Goal: Information Seeking & Learning: Check status

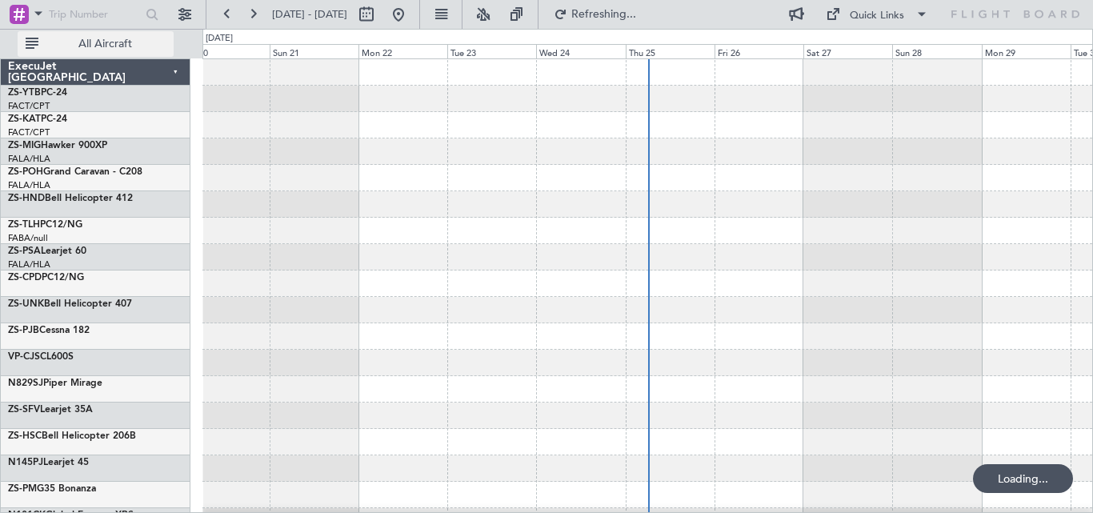
drag, startPoint x: 111, startPoint y: 35, endPoint x: 122, endPoint y: 41, distance: 12.5
click at [114, 38] on button "All Aircraft" at bounding box center [96, 44] width 156 height 26
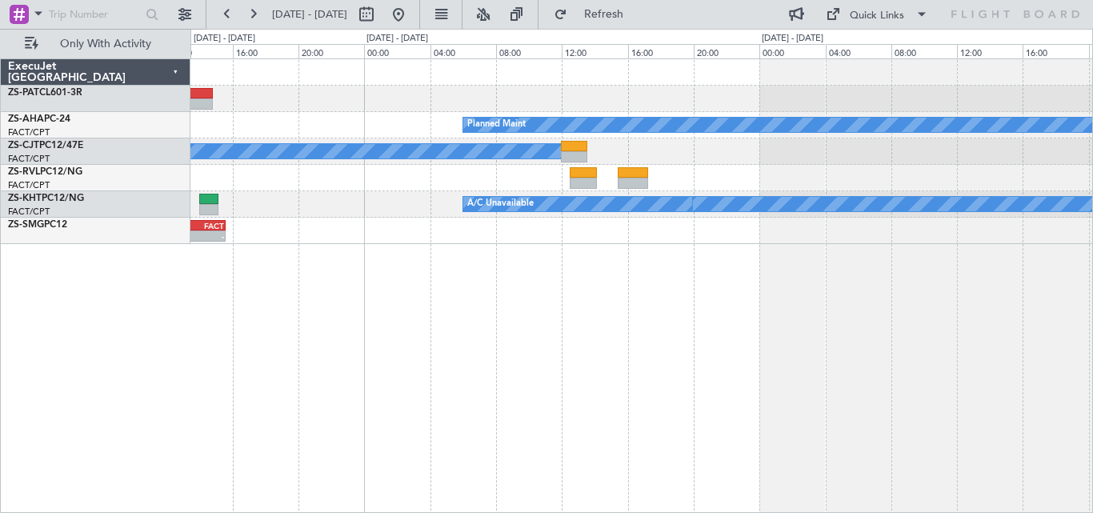
click at [358, 380] on div "Planned Maint A/C Booked A/C Booked A/C Unavailable - - ZZZZ 10:55 Z FACT 15:35…" at bounding box center [641, 285] width 903 height 454
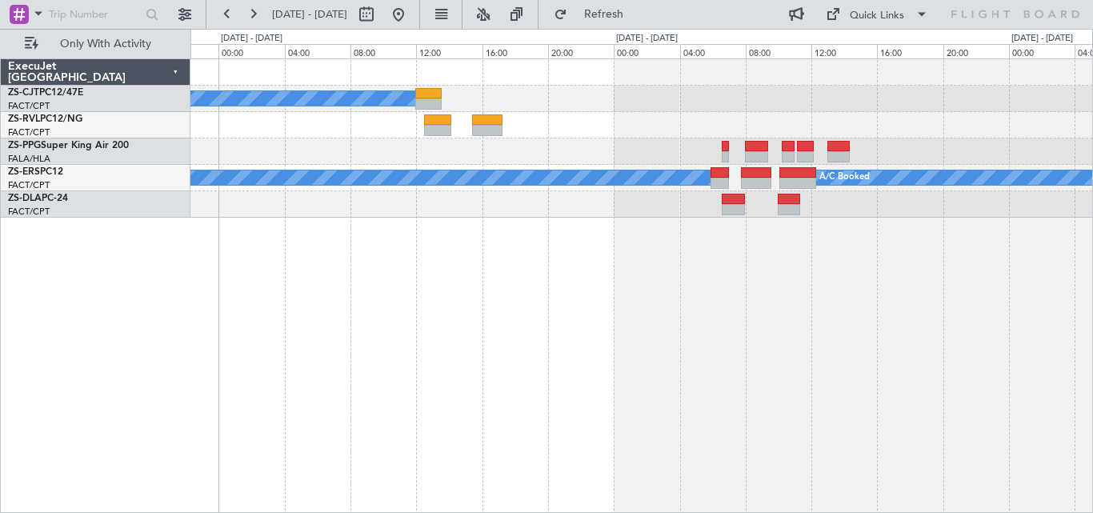
click at [304, 303] on div "A/C Booked A/C Booked A/C Booked A/C Booked A/C Booked A/C Booked A/C Booked A/…" at bounding box center [641, 285] width 903 height 454
click at [491, 271] on div "A/C Booked A/C Booked A/C Booked A/C Booked A/C Booked A/C Booked A/C Booked A/…" at bounding box center [641, 285] width 903 height 454
click at [561, 269] on div "A/C Booked A/C Booked A/C Booked A/C Booked A/C Booked A/C Booked A/C Booked A/…" at bounding box center [641, 285] width 903 height 454
click at [575, 245] on div "A/C Booked A/C Booked A/C Booked A/C Booked A/C Booked A/C Booked A/C Booked A/…" at bounding box center [641, 285] width 903 height 454
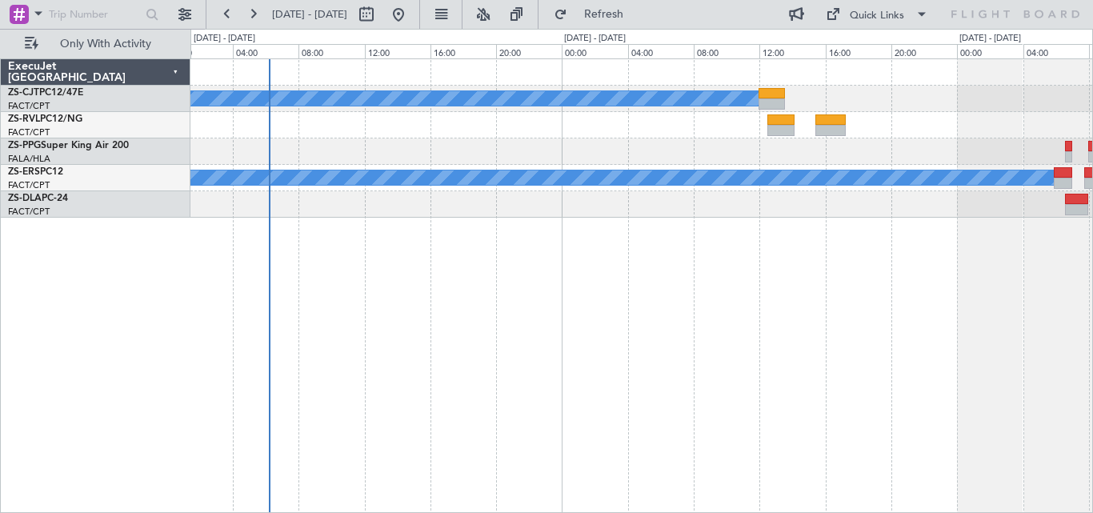
click at [885, 218] on div "A/C Booked A/C Unavailable A/C Unavailable A/C Booked A/C Booked A/C Booked A/C…" at bounding box center [641, 285] width 903 height 454
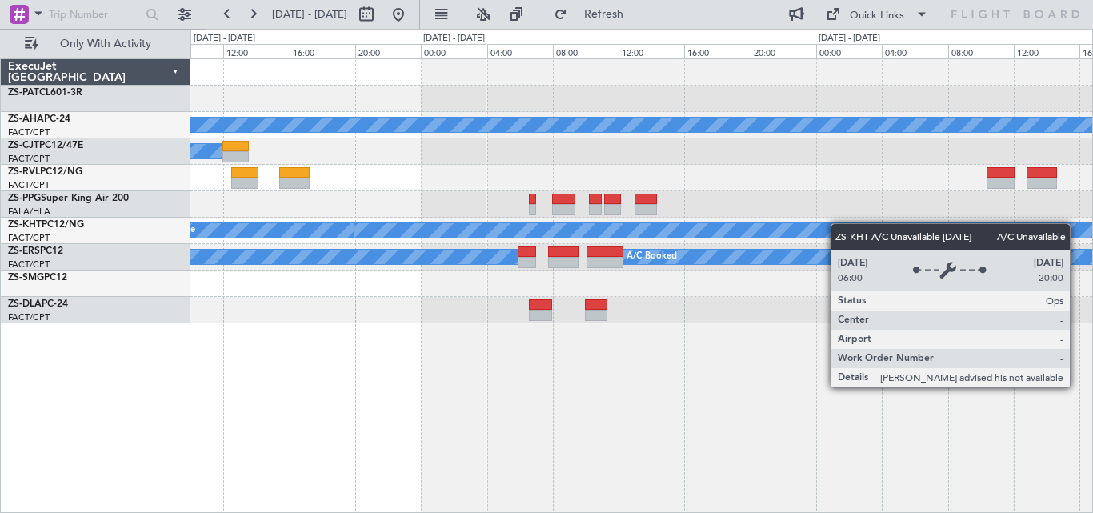
click at [198, 237] on div "A/C Booked A/C Unavailable" at bounding box center [641, 231] width 902 height 26
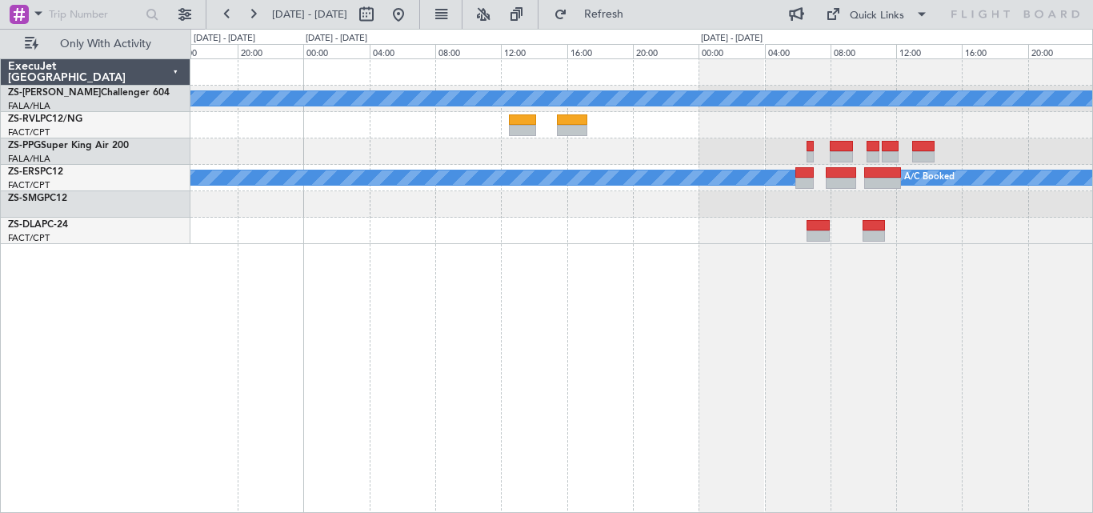
click at [867, 299] on div "A/C Booked A/C Booked A/C Booked A/C Booked A/C Booked A/C Booked A/C Booked A/…" at bounding box center [641, 285] width 903 height 454
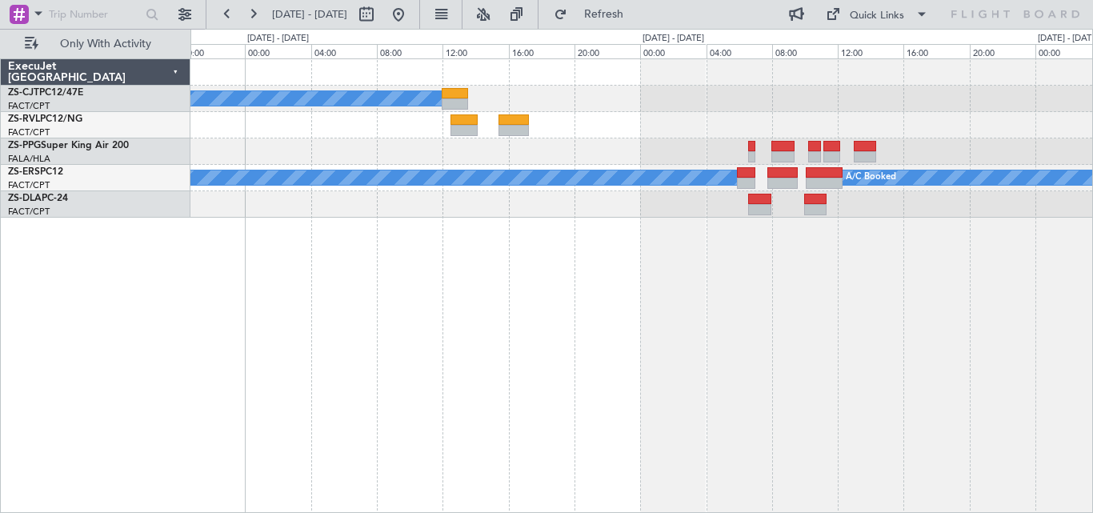
click at [102, 382] on div "A/C Booked A/C Booked A/C Booked A/C Booked A/C Booked A/C Booked A/C Booked A/…" at bounding box center [546, 271] width 1093 height 484
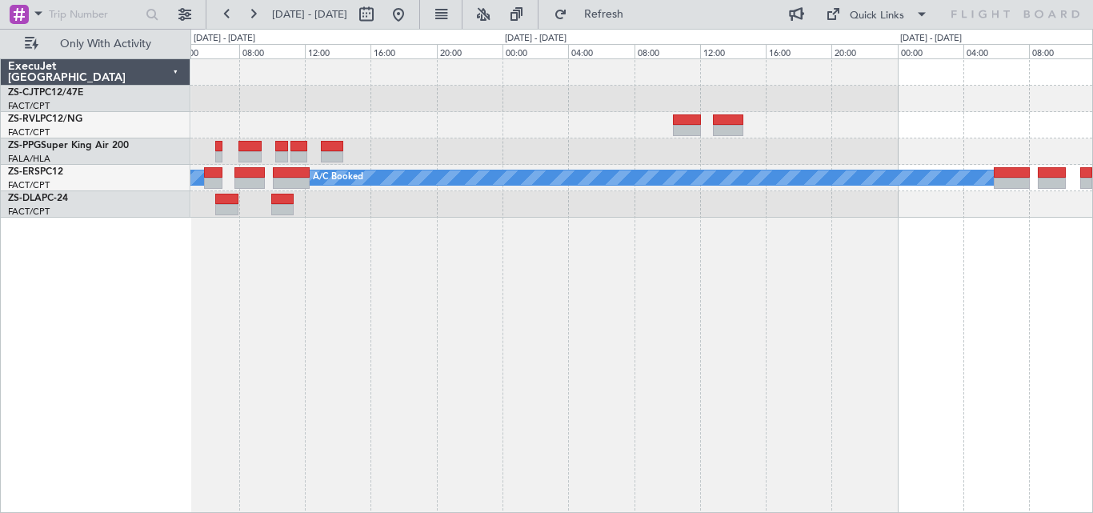
click at [700, 366] on div "A/C Booked A/C Booked A/C Booked A/C Booked A/C Booked A/C Booked A/C Booked A/…" at bounding box center [641, 285] width 903 height 454
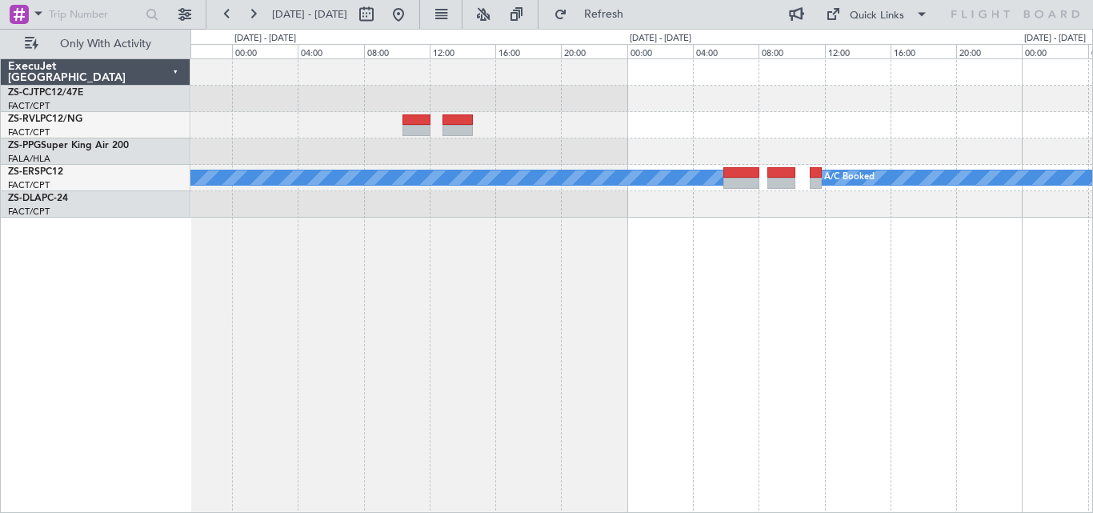
click at [607, 368] on div "A/C Booked A/C Booked A/C Booked A/C Booked A/C Booked A/C Booked A/C Booked A/…" at bounding box center [641, 285] width 903 height 454
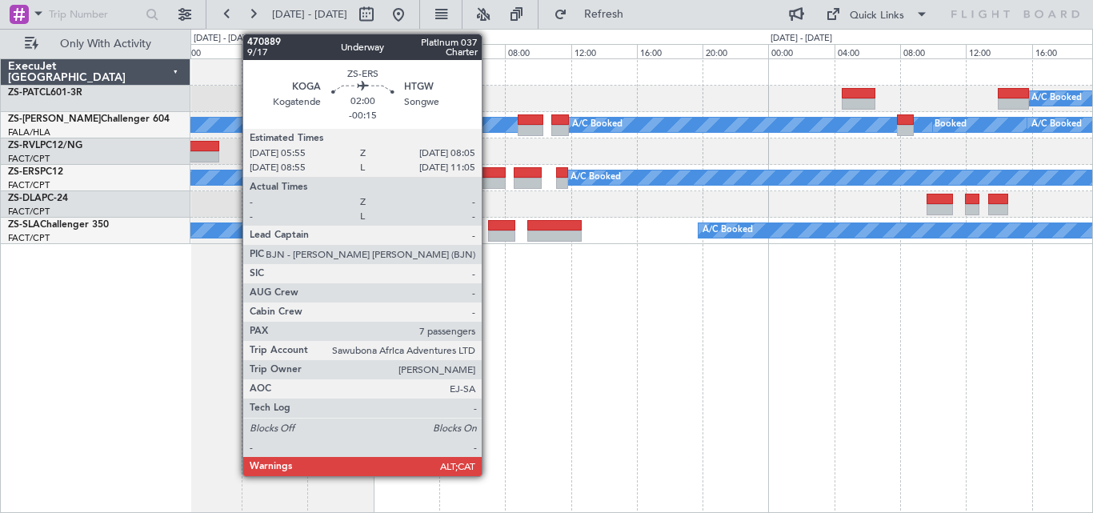
click at [489, 177] on div at bounding box center [488, 172] width 36 height 11
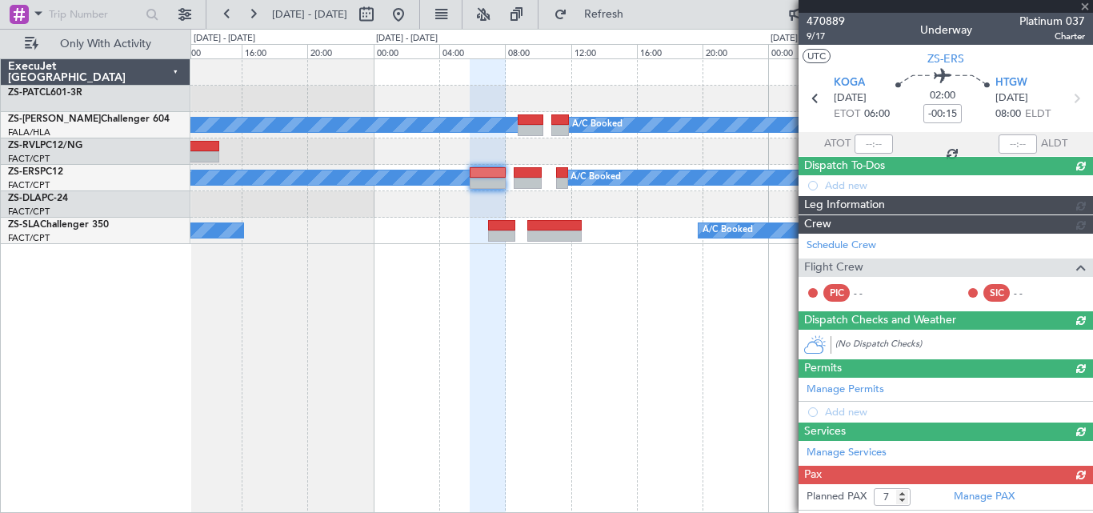
click at [1083, 5] on div at bounding box center [946, 6] width 294 height 13
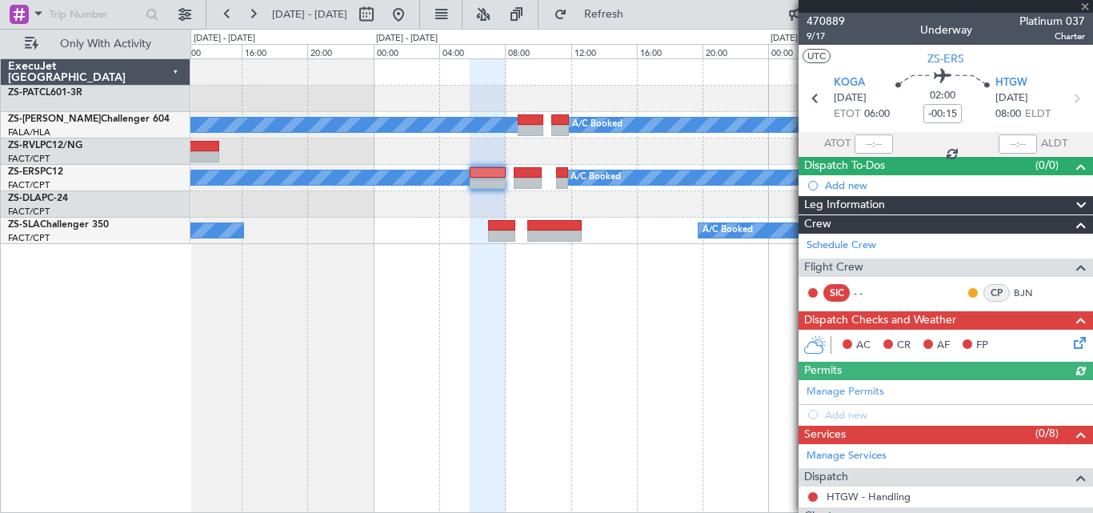
click at [1083, 5] on div at bounding box center [946, 6] width 294 height 13
click at [1087, 5] on span at bounding box center [1085, 7] width 16 height 14
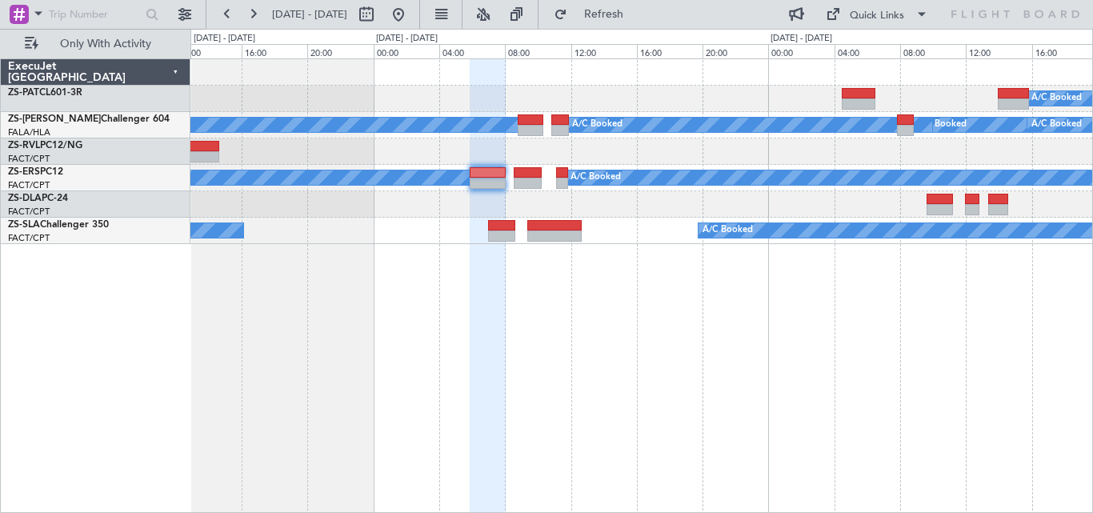
type input "0"
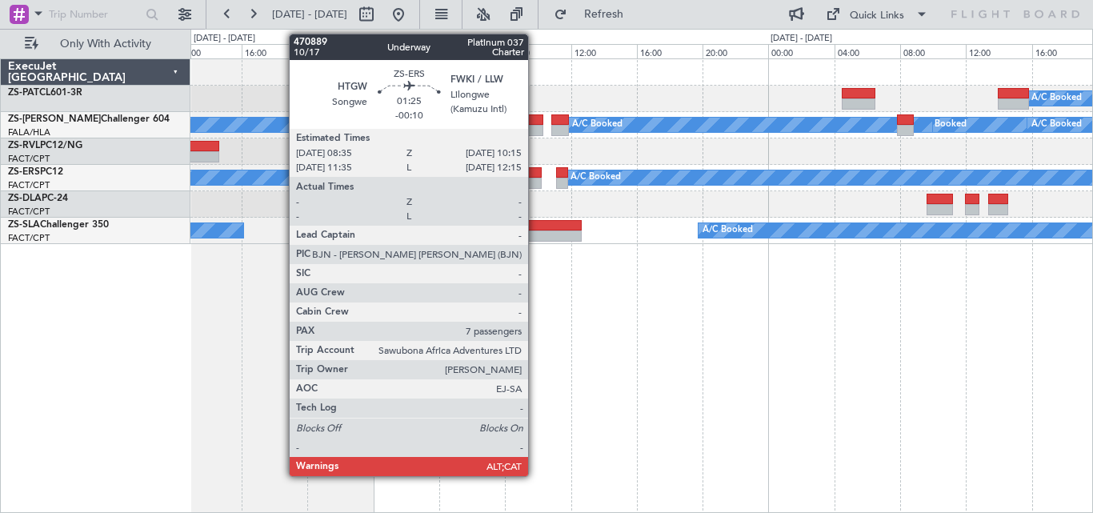
click at [535, 171] on div at bounding box center [528, 172] width 28 height 11
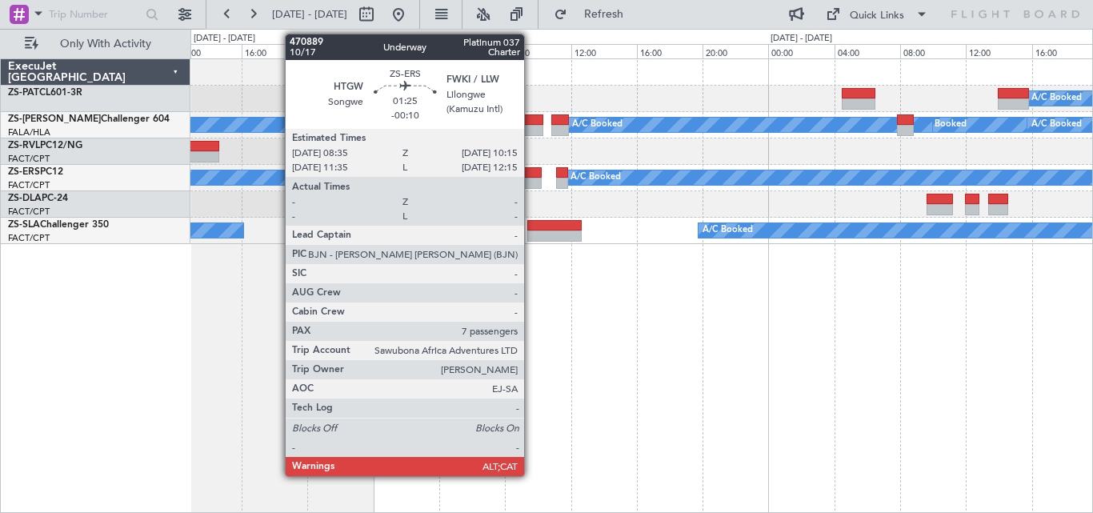
click at [531, 174] on div at bounding box center [528, 172] width 28 height 11
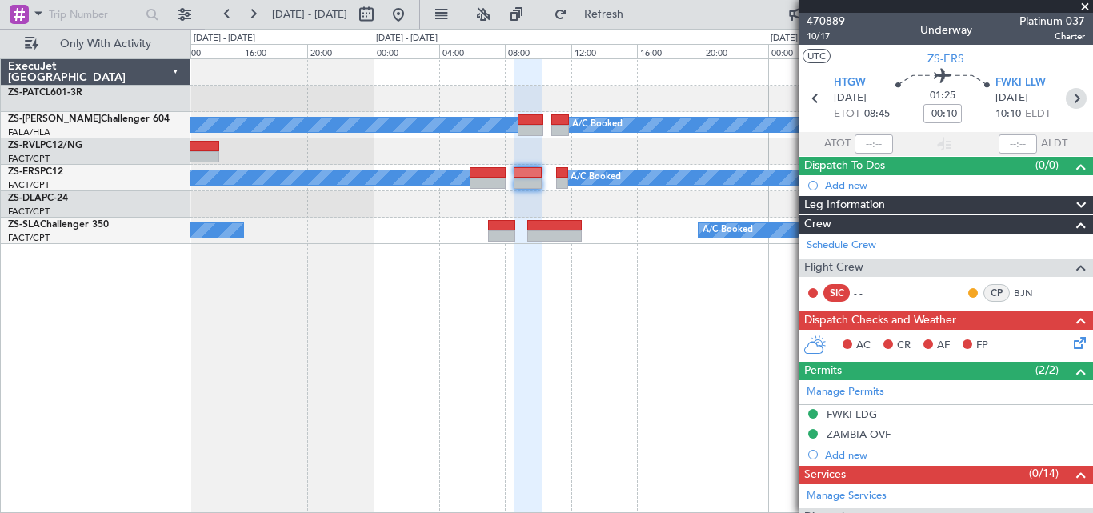
click at [1071, 102] on icon at bounding box center [1076, 98] width 21 height 21
type input "-00:15"
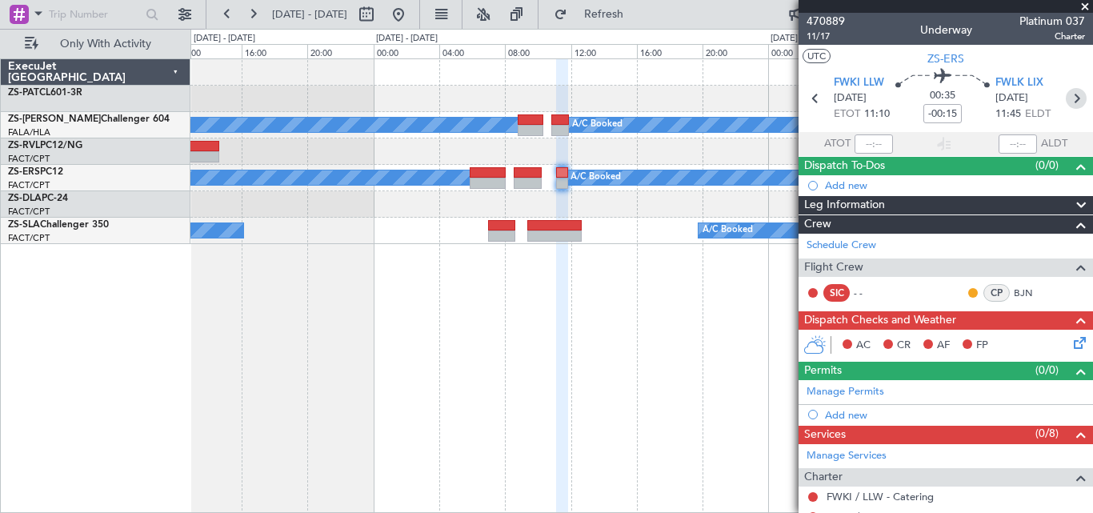
click at [1074, 101] on icon at bounding box center [1076, 98] width 21 height 21
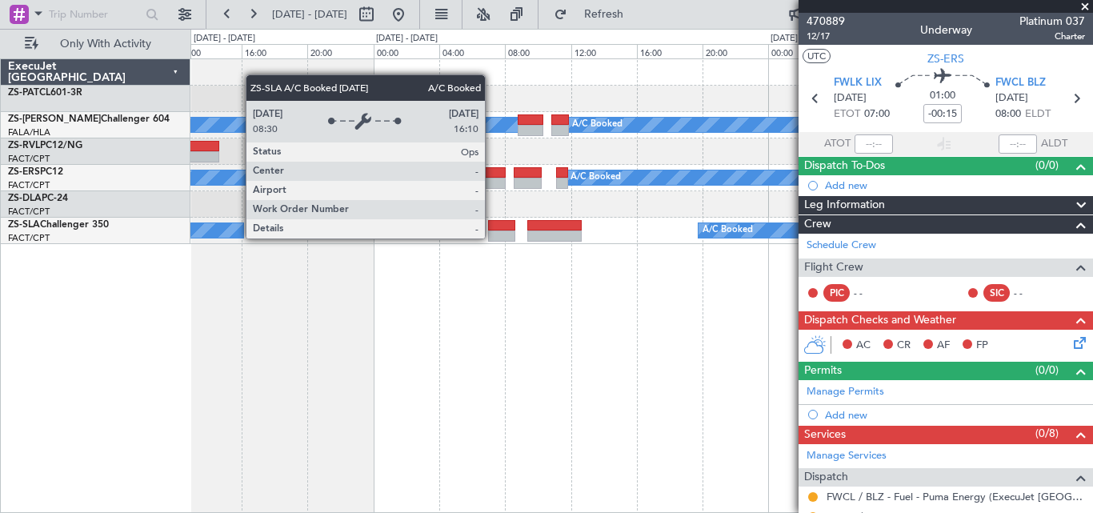
click at [860, 262] on fb-app "[DATE] - [DATE] Refresh Quick Links Only With Activity A/C Booked A/C Booked A/…" at bounding box center [546, 262] width 1093 height 501
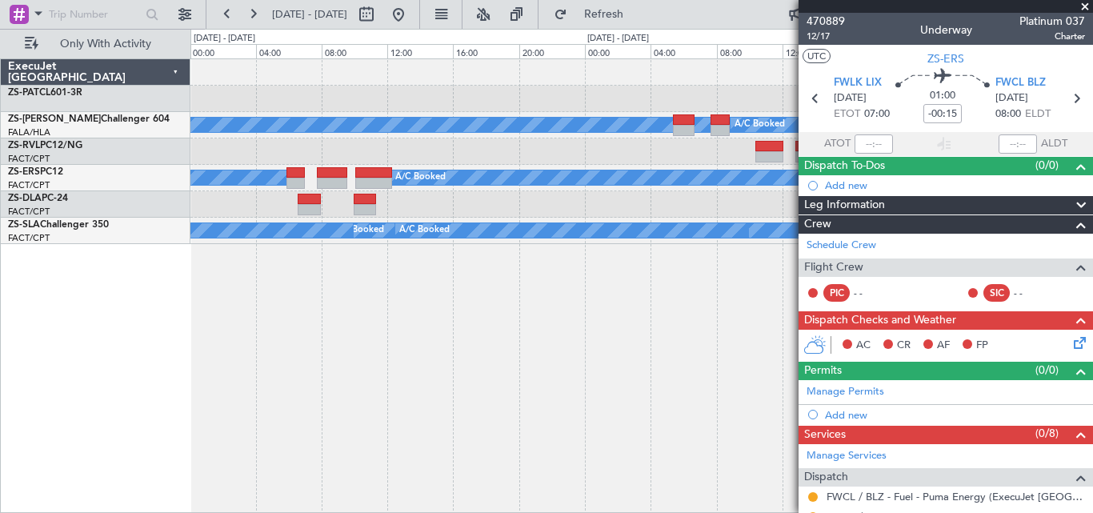
click at [927, 290] on fb-app "[DATE] - [DATE] Refresh Quick Links Only With Activity A/C Booked A/C Booked A/…" at bounding box center [546, 262] width 1093 height 501
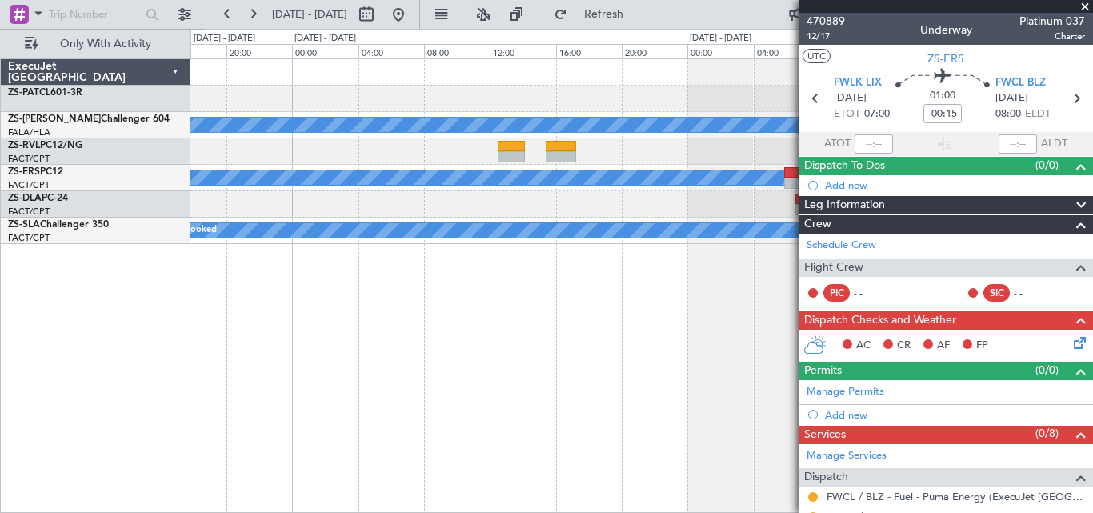
click at [934, 342] on fb-app "[DATE] - [DATE] Refresh Quick Links Only With Activity A/C Booked A/C Booked A/…" at bounding box center [546, 262] width 1093 height 501
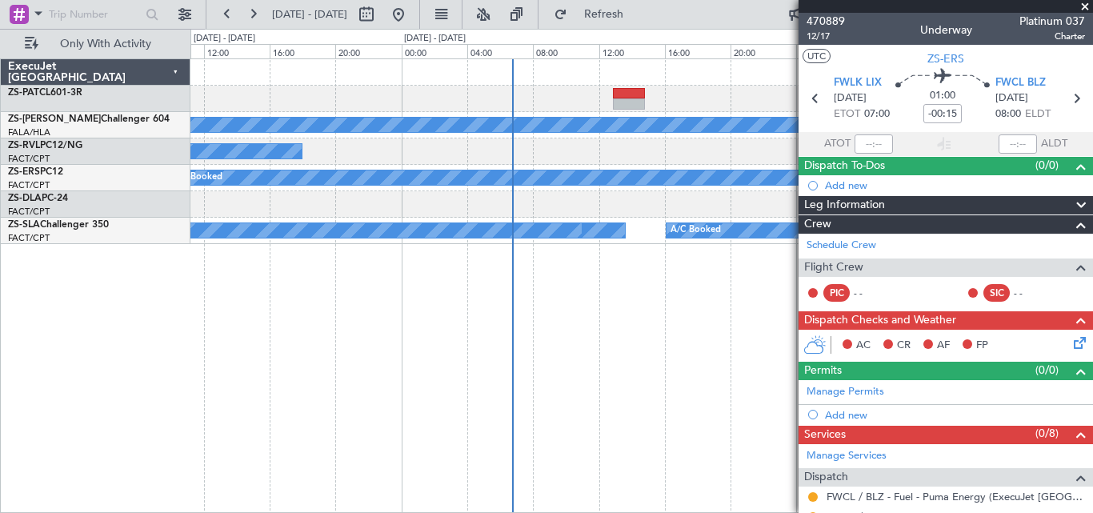
click at [877, 324] on fb-app "[DATE] - [DATE] Refresh Quick Links Only With Activity A/C Booked A/C Unavailab…" at bounding box center [546, 262] width 1093 height 501
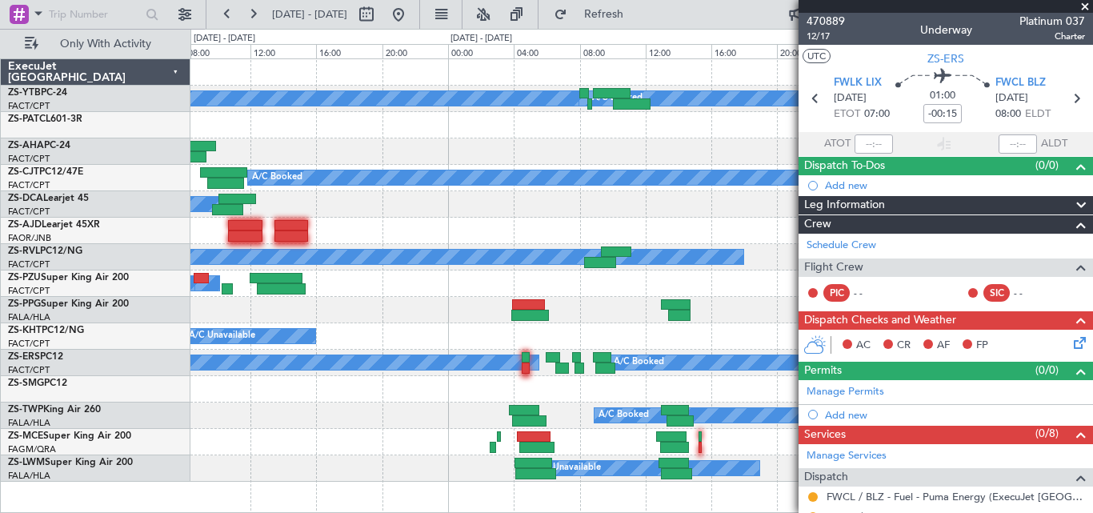
click at [1087, 6] on span at bounding box center [1085, 7] width 16 height 14
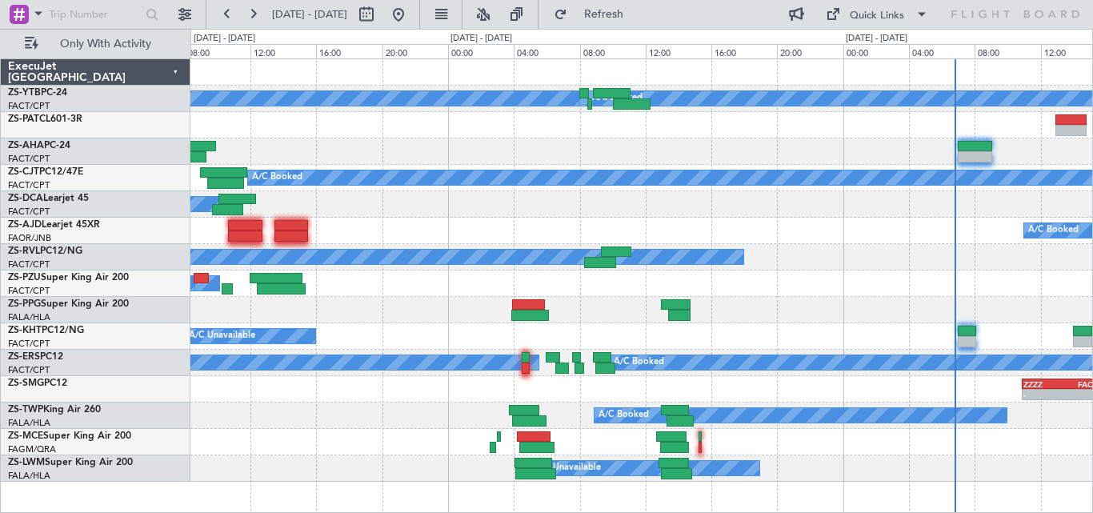
type input "0"
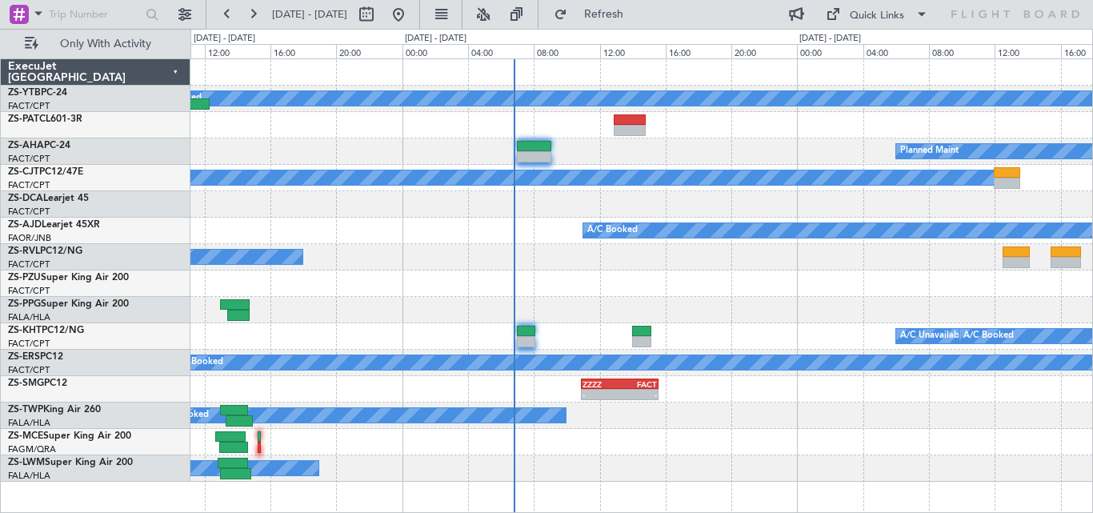
click at [114, 191] on div "A/C Booked A/C Booked A/C Booked A/C Booked A/C Booked A/C Booked A/C Booked A/…" at bounding box center [546, 271] width 1093 height 484
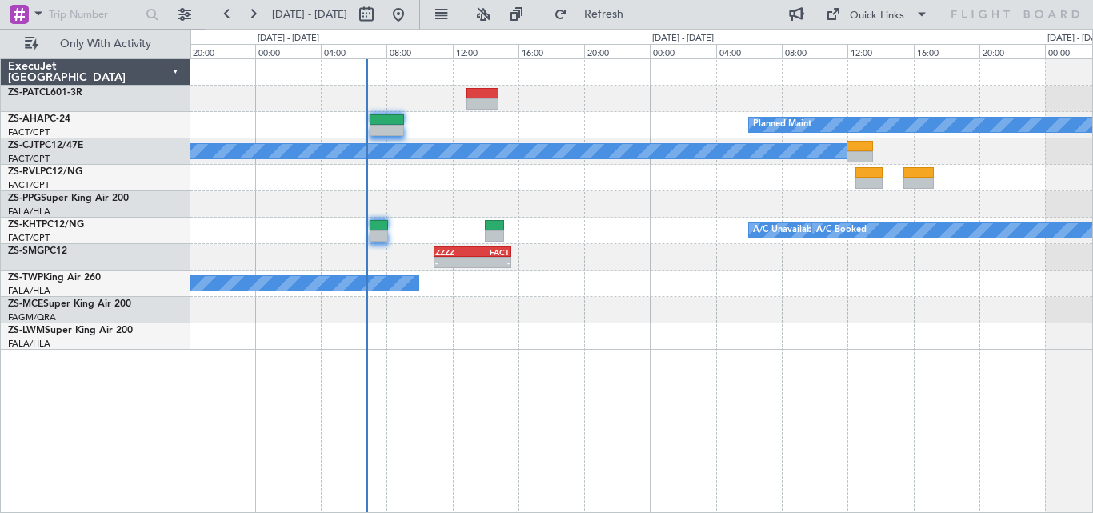
click at [554, 205] on div "Planned Maint A/C Booked A/C Unavailable A/C Booked A/C Unavailable A/C Unavail…" at bounding box center [641, 204] width 902 height 290
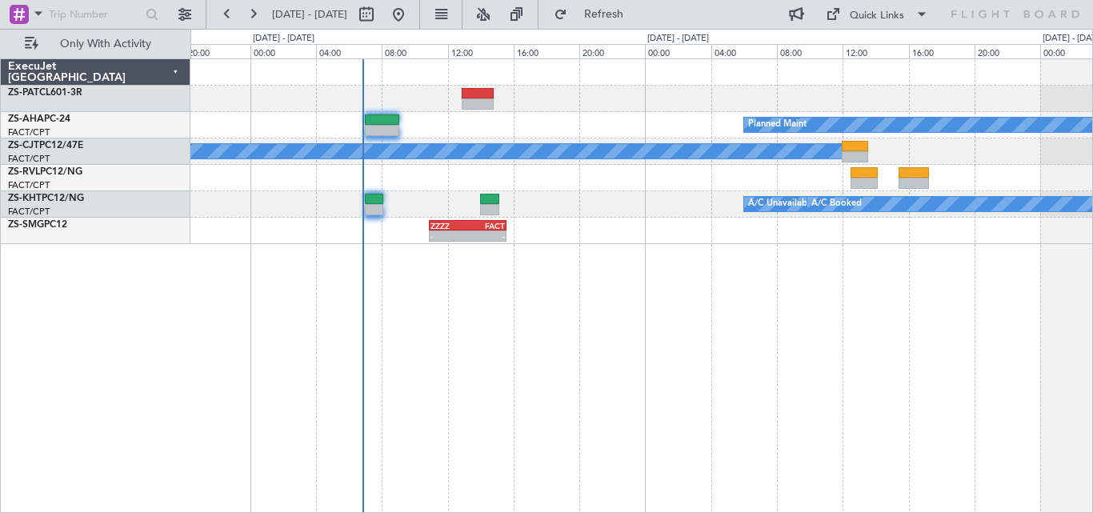
drag, startPoint x: 829, startPoint y: 233, endPoint x: 763, endPoint y: 28, distance: 215.3
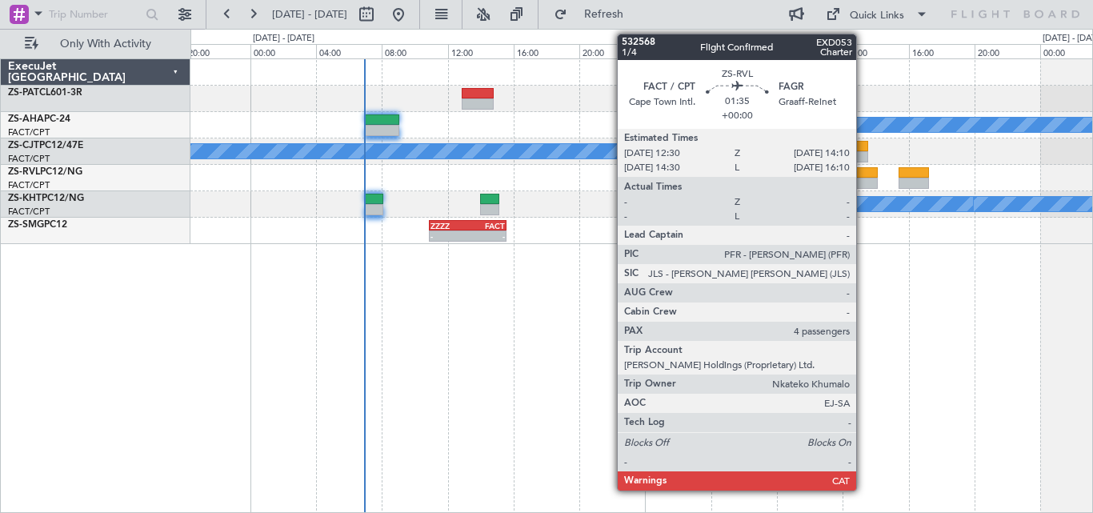
click at [863, 173] on div at bounding box center [865, 172] width 28 height 11
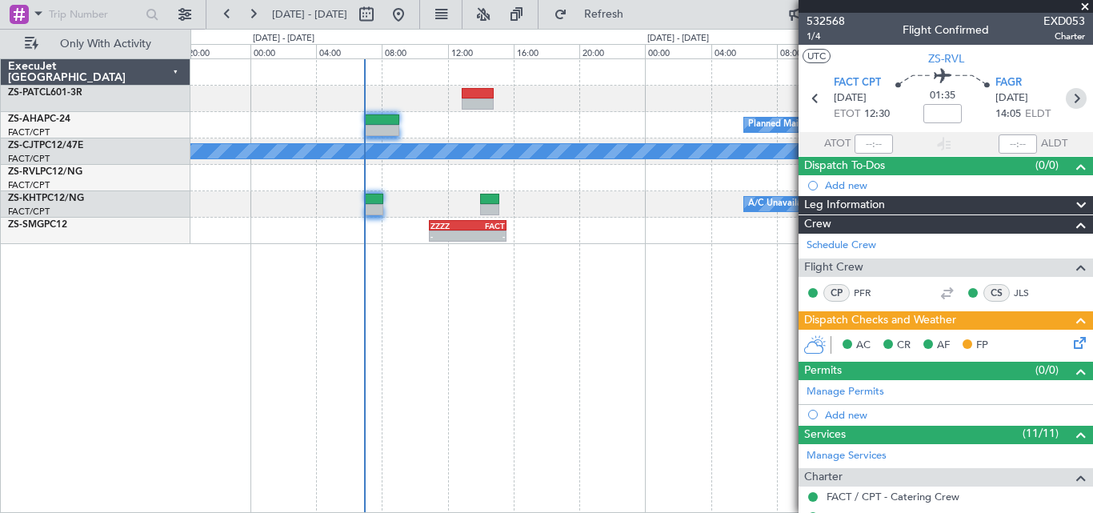
click at [1066, 101] on icon at bounding box center [1076, 98] width 21 height 21
type input "0"
click at [1082, 10] on span at bounding box center [1085, 7] width 16 height 14
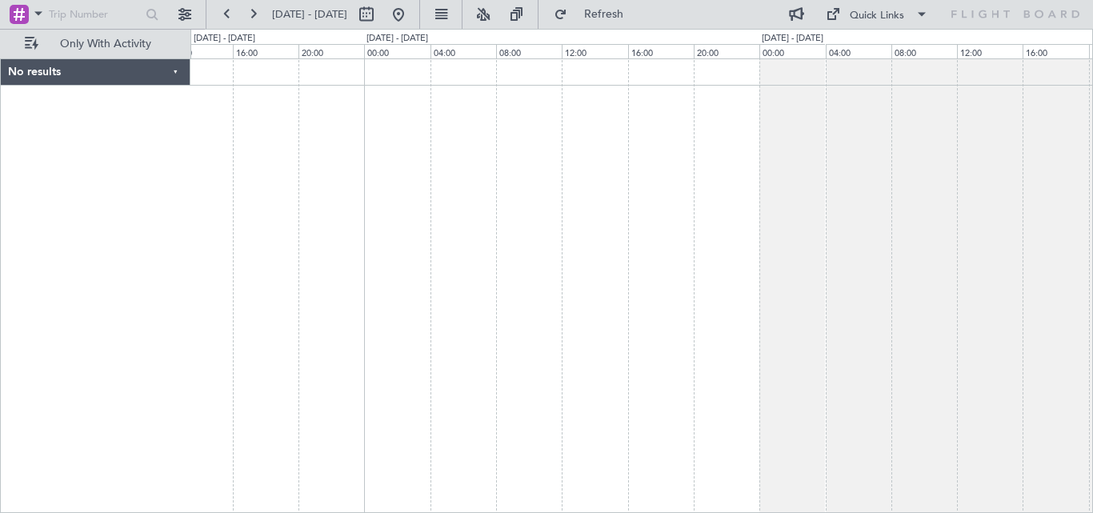
click at [499, 503] on div at bounding box center [641, 285] width 903 height 454
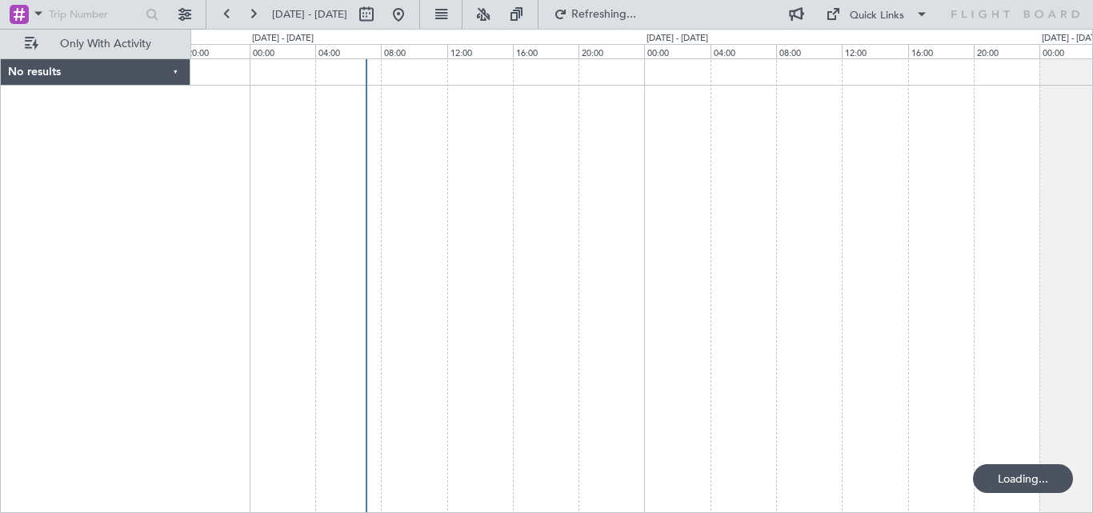
click at [884, 321] on div at bounding box center [641, 285] width 903 height 454
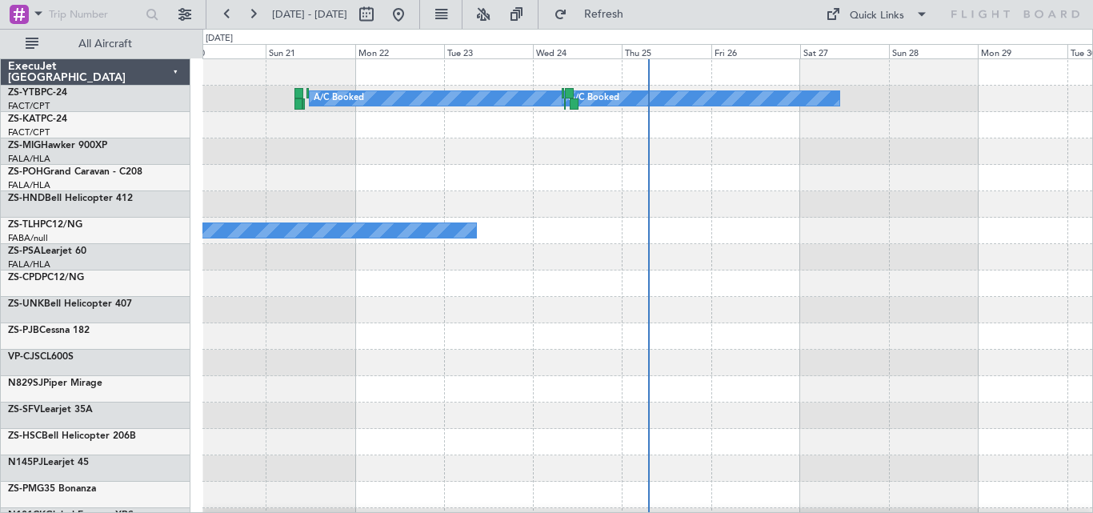
click at [135, 58] on div "ExecuJet [GEOGRAPHIC_DATA] ZS-YTB PC-24 FACT/CPT [GEOGRAPHIC_DATA] Intl. ZS-KAT…" at bounding box center [96, 285] width 190 height 454
click at [145, 52] on button "All Aircraft" at bounding box center [96, 44] width 156 height 26
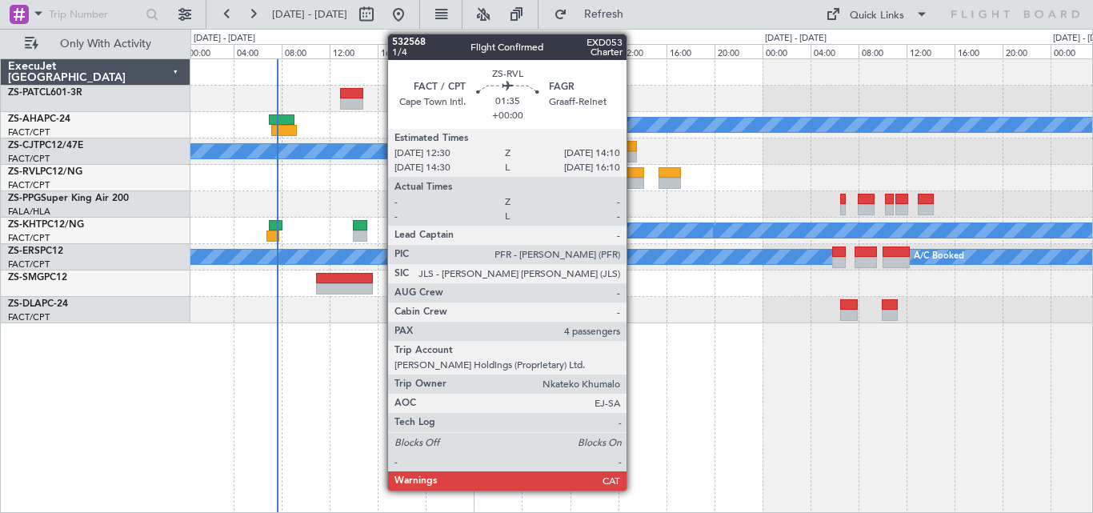
click at [634, 181] on div at bounding box center [633, 183] width 21 height 11
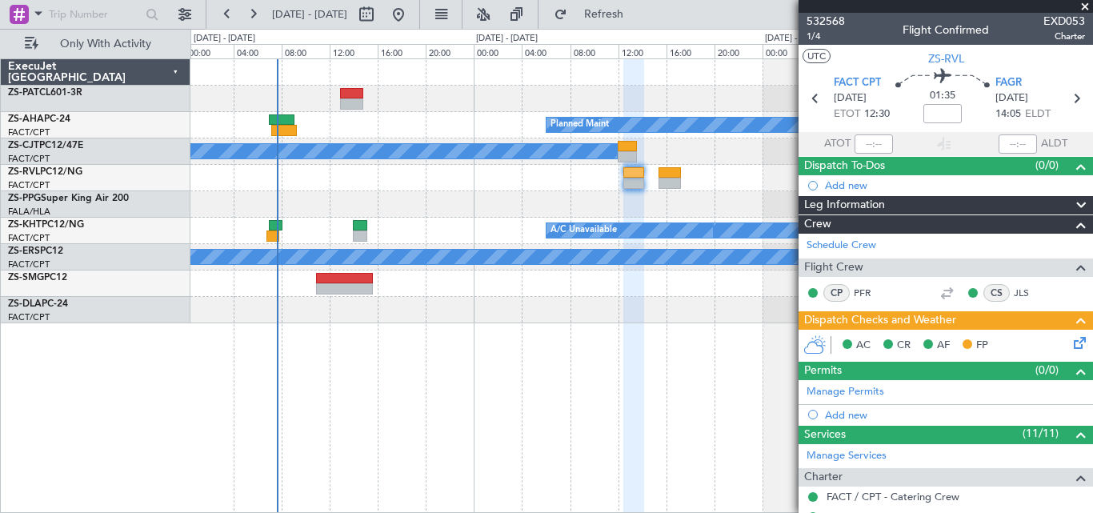
scroll to position [375, 0]
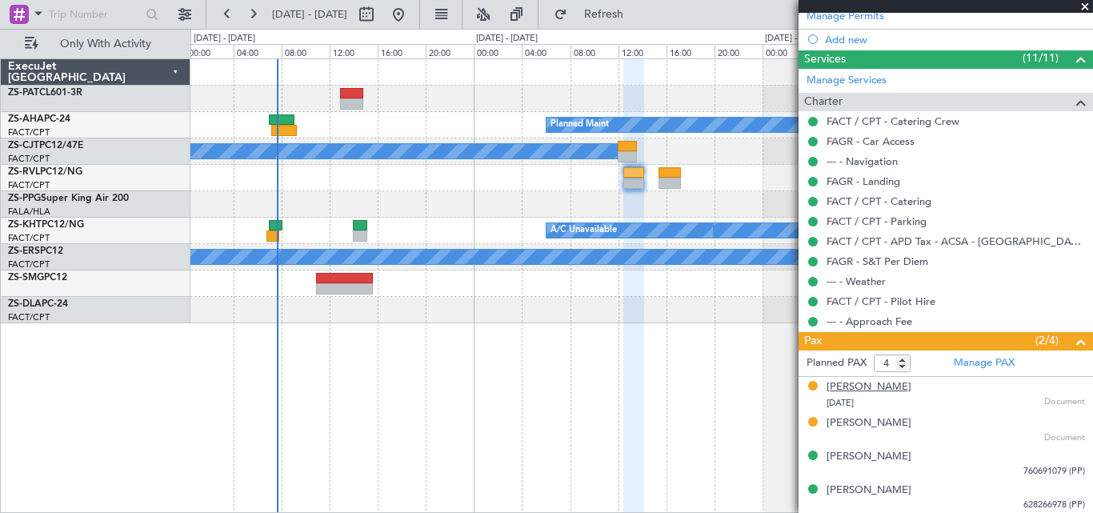
click at [879, 386] on div "[PERSON_NAME]" at bounding box center [869, 387] width 85 height 16
click at [863, 421] on div "[PERSON_NAME]" at bounding box center [869, 423] width 85 height 16
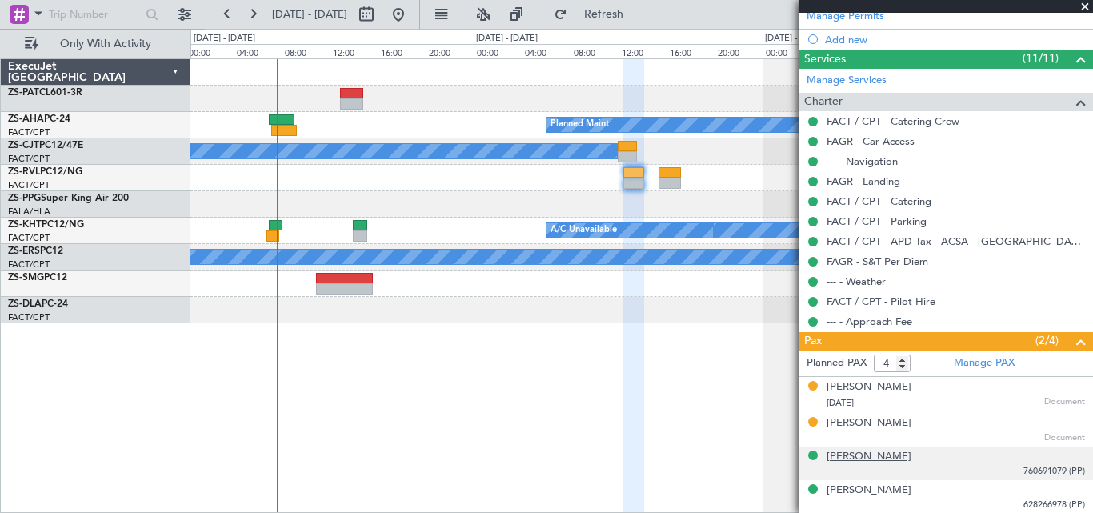
click at [885, 460] on div "[PERSON_NAME]" at bounding box center [869, 457] width 85 height 16
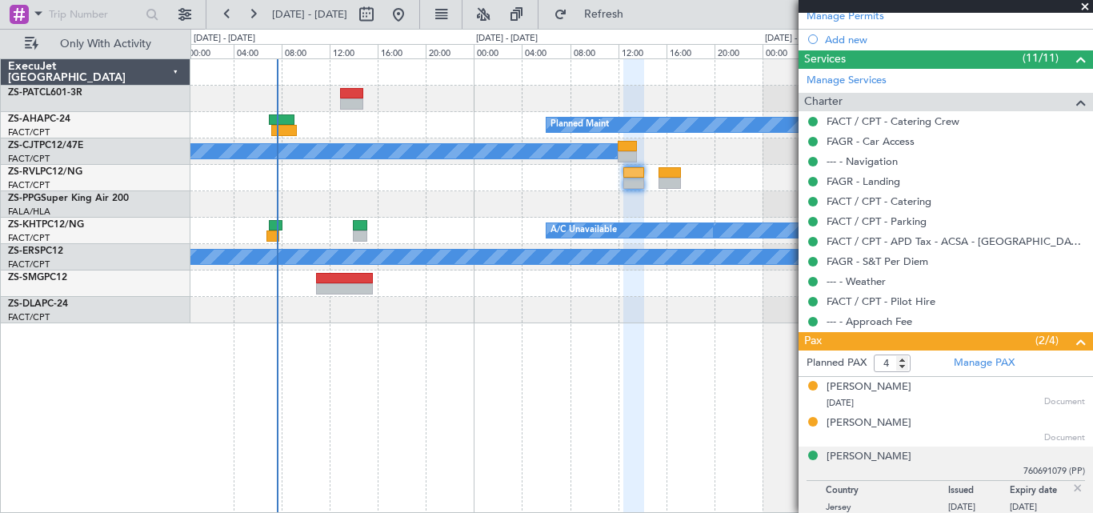
scroll to position [414, 0]
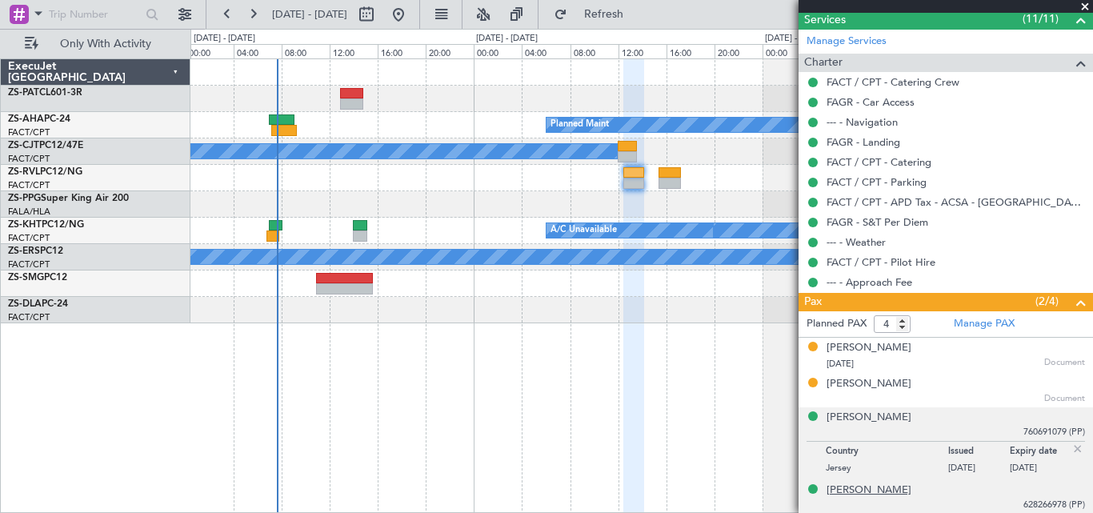
click at [866, 494] on div "[PERSON_NAME]" at bounding box center [869, 490] width 85 height 16
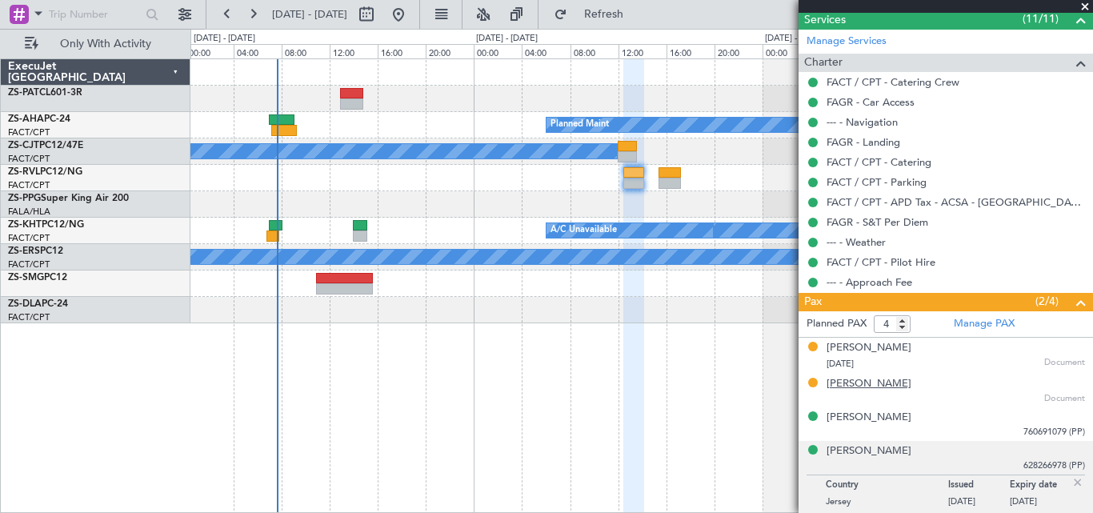
click at [882, 389] on div "[PERSON_NAME]" at bounding box center [869, 384] width 85 height 16
click at [857, 447] on div "[PERSON_NAME]" at bounding box center [869, 451] width 85 height 16
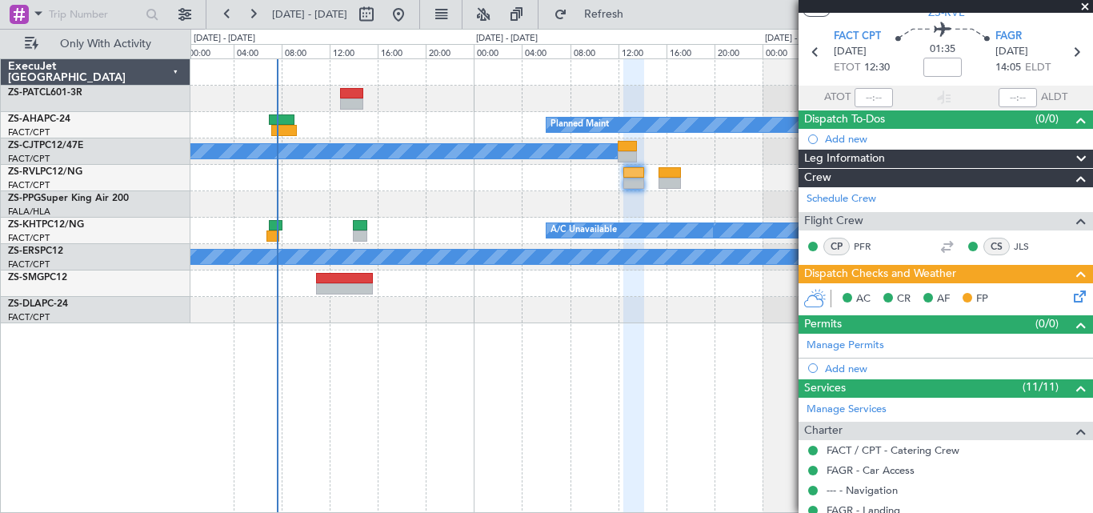
scroll to position [0, 0]
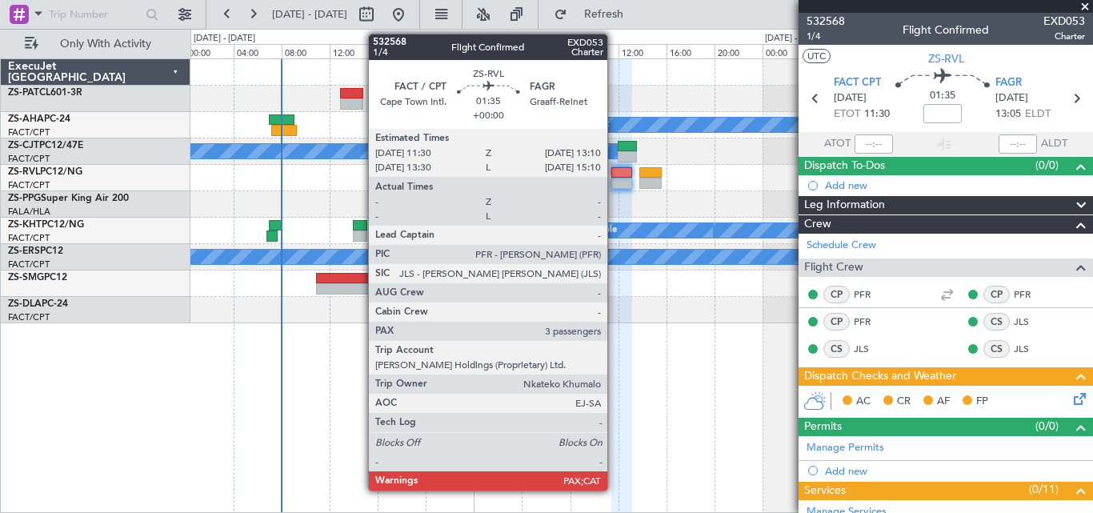
click at [615, 174] on div at bounding box center [621, 172] width 21 height 11
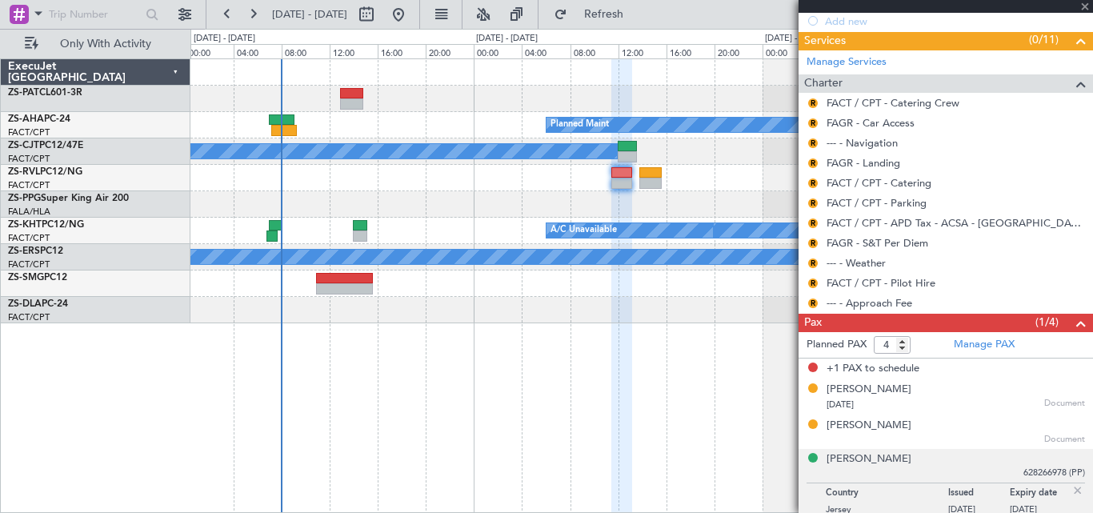
scroll to position [402, 0]
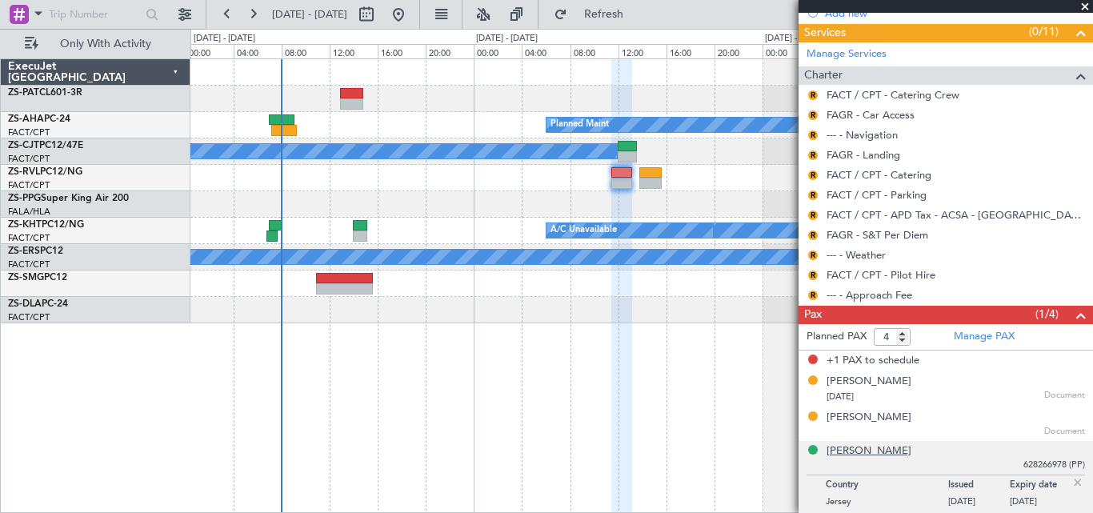
click at [865, 446] on div "[PERSON_NAME]" at bounding box center [869, 451] width 85 height 16
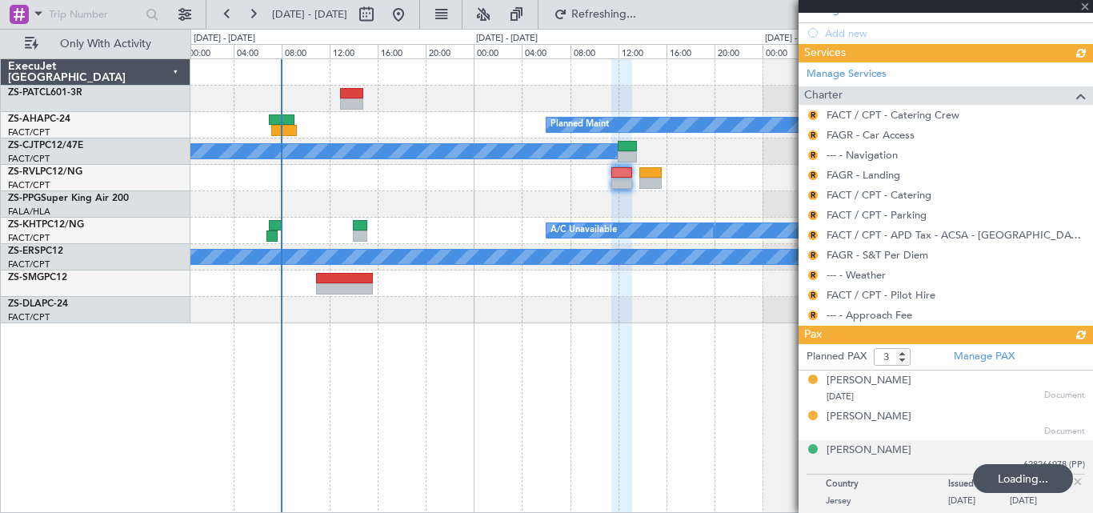
scroll to position [381, 0]
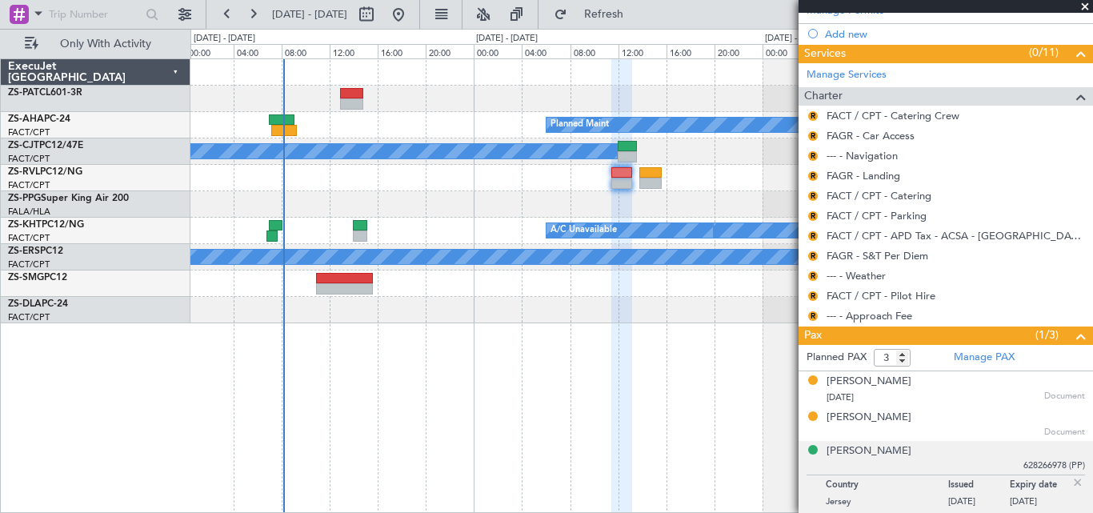
click at [1085, 8] on span at bounding box center [1085, 7] width 16 height 14
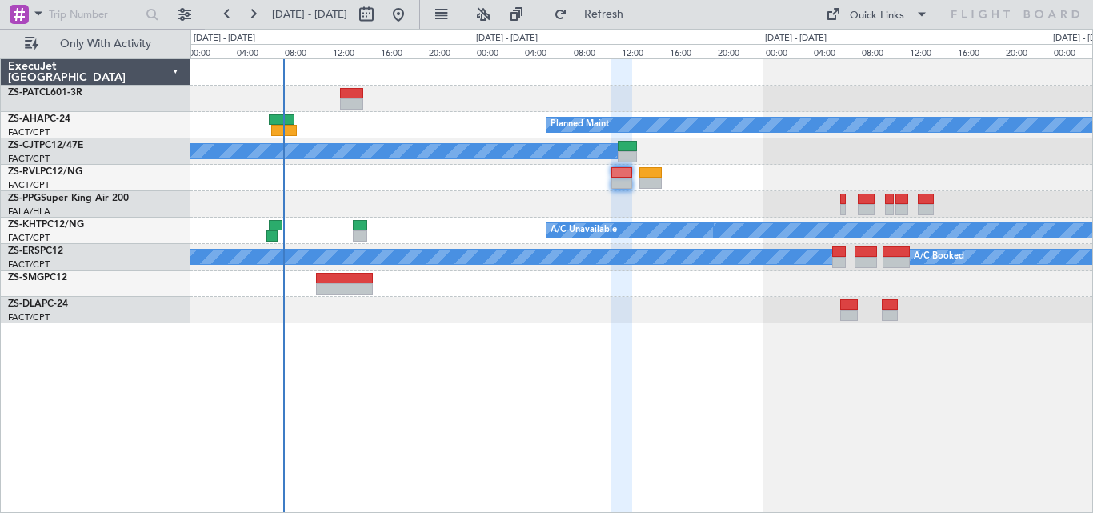
type input "0"
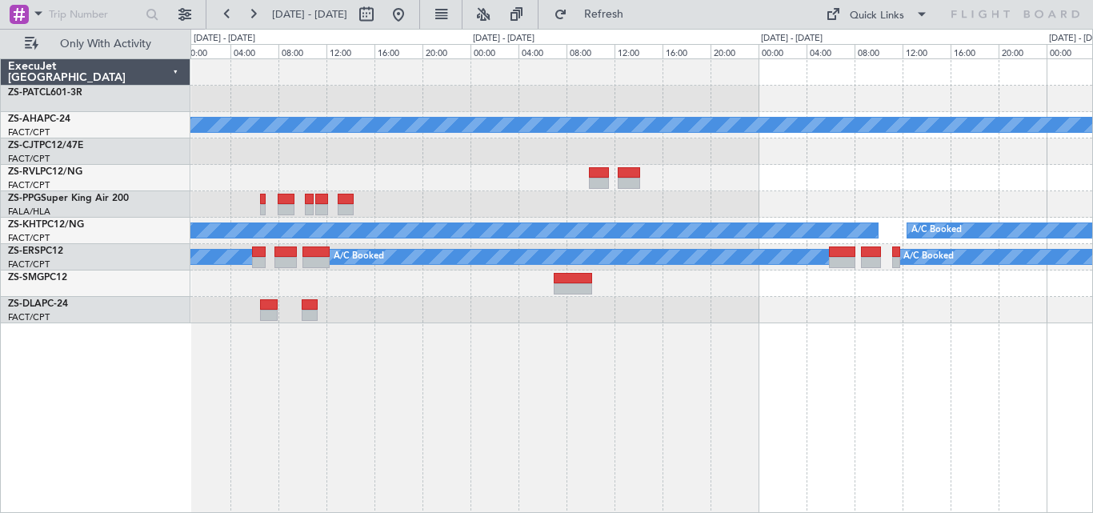
click at [326, 450] on div "A/C Booked Planned Maint A/C Booked A/C Booked A/C Booked A/C Unavailable A/C B…" at bounding box center [641, 285] width 903 height 454
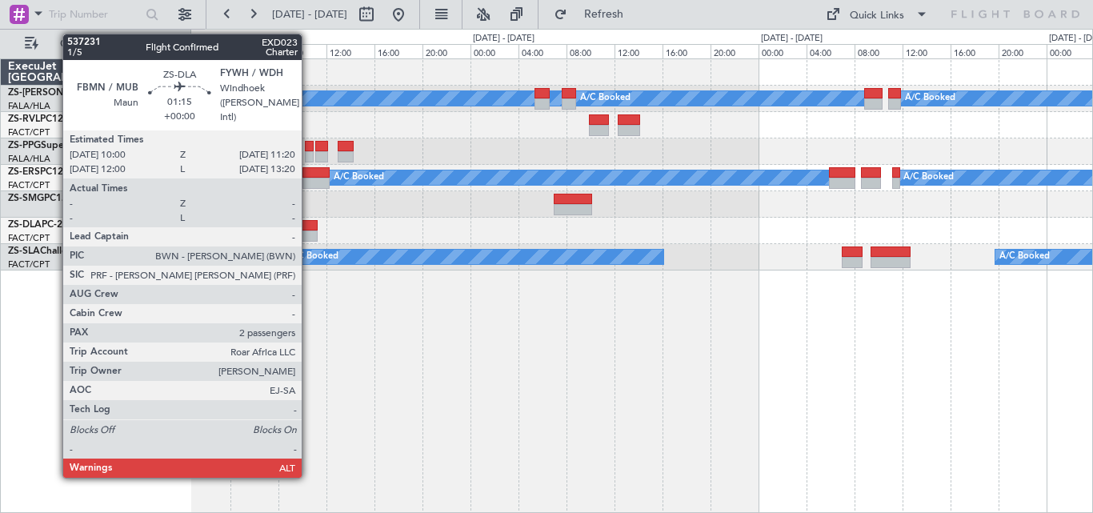
click at [309, 234] on div at bounding box center [310, 235] width 17 height 11
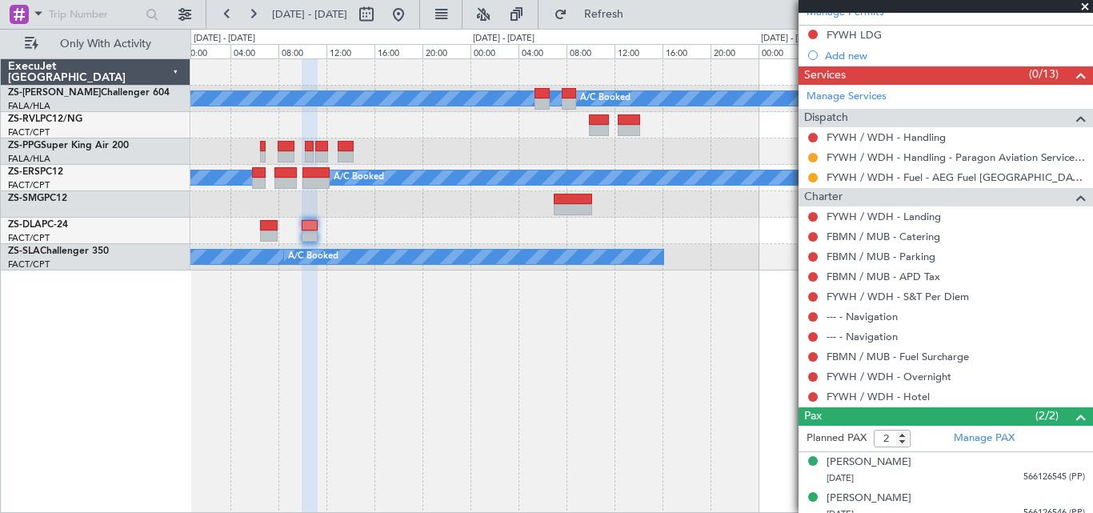
scroll to position [390, 0]
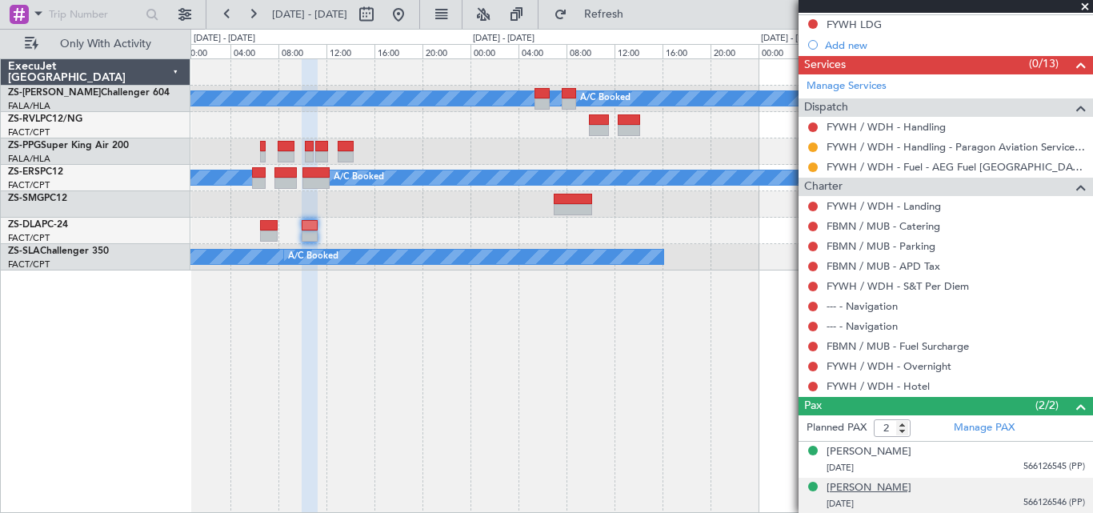
click at [836, 492] on div "Julie Buechler" at bounding box center [869, 488] width 85 height 16
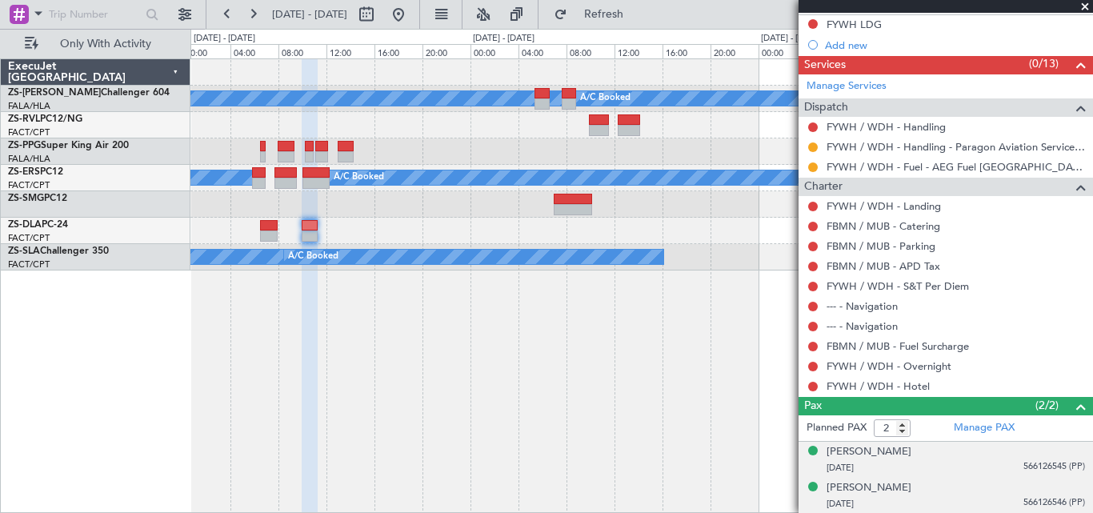
click at [863, 460] on div "13/07/1959 566126545 (PP)" at bounding box center [956, 468] width 258 height 16
click at [864, 452] on div "James Jim Buechler" at bounding box center [869, 452] width 85 height 16
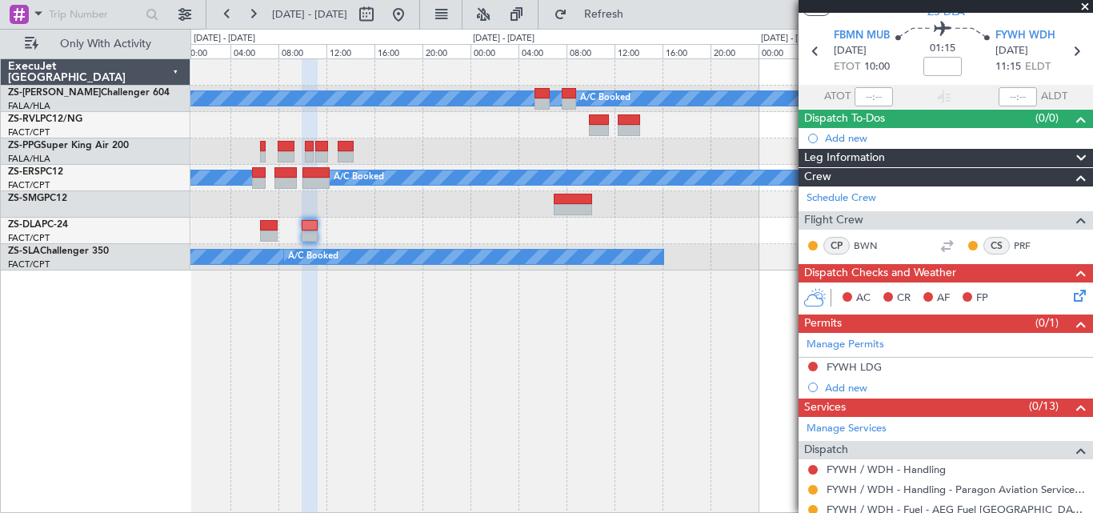
scroll to position [0, 0]
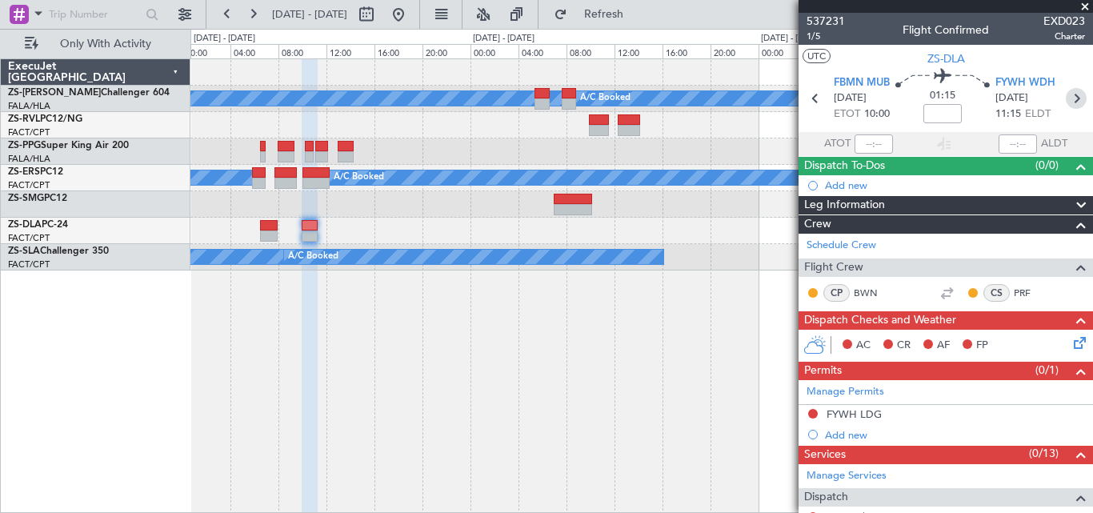
drag, startPoint x: 1064, startPoint y: 90, endPoint x: 1063, endPoint y: 98, distance: 8.2
click at [1066, 91] on icon at bounding box center [1076, 98] width 21 height 21
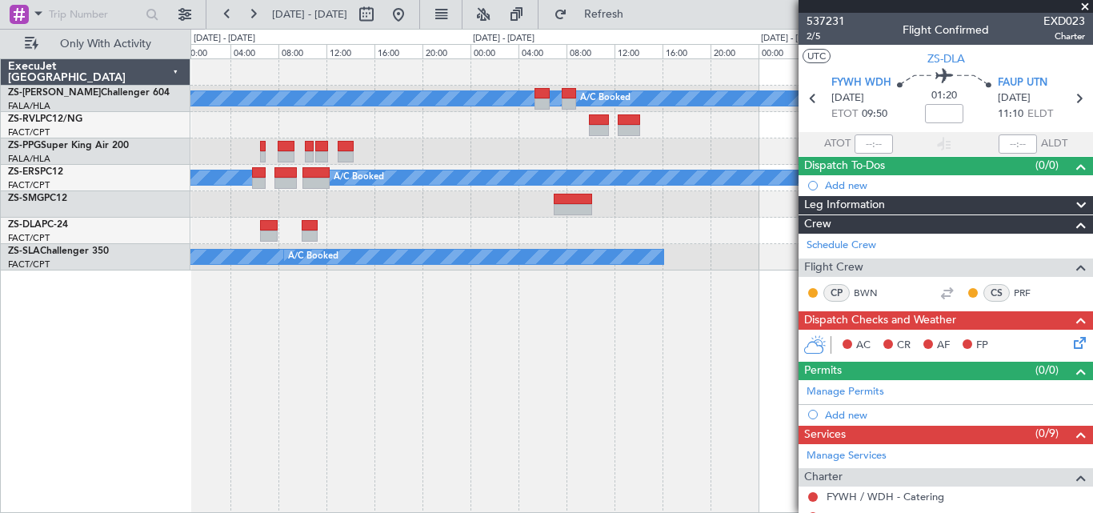
click at [1083, 9] on span at bounding box center [1085, 7] width 16 height 14
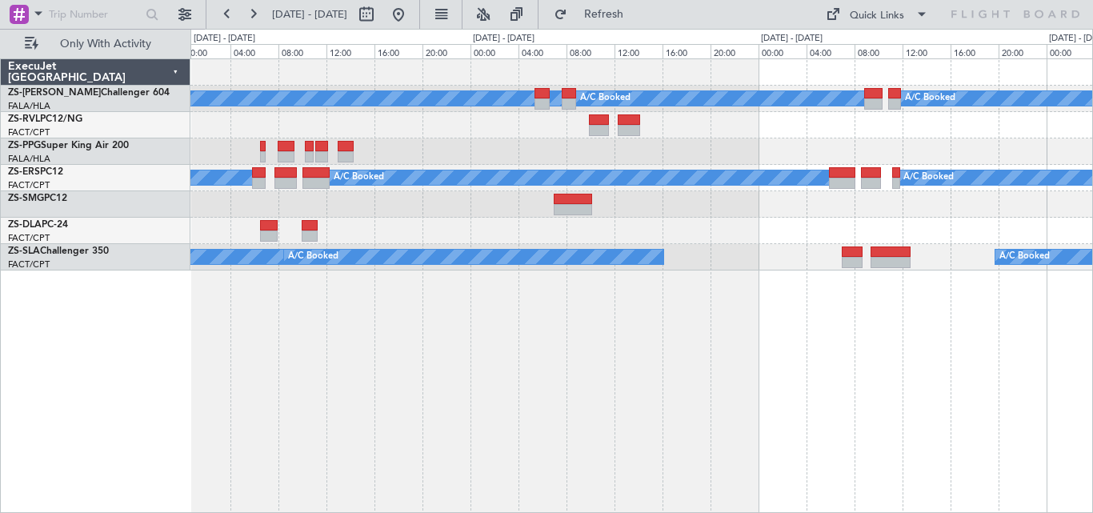
type input "0"
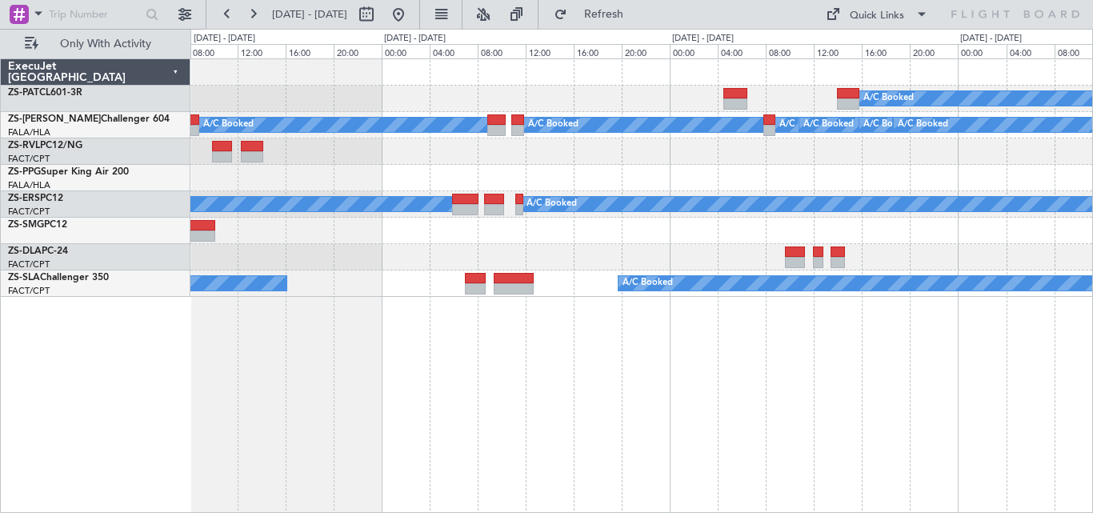
click at [595, 246] on div "A/C Booked A/C Booked A/C Booked A/C Booked A/C Booked A/C Booked A/C Booked A/…" at bounding box center [641, 285] width 903 height 454
